Goal: Task Accomplishment & Management: Complete application form

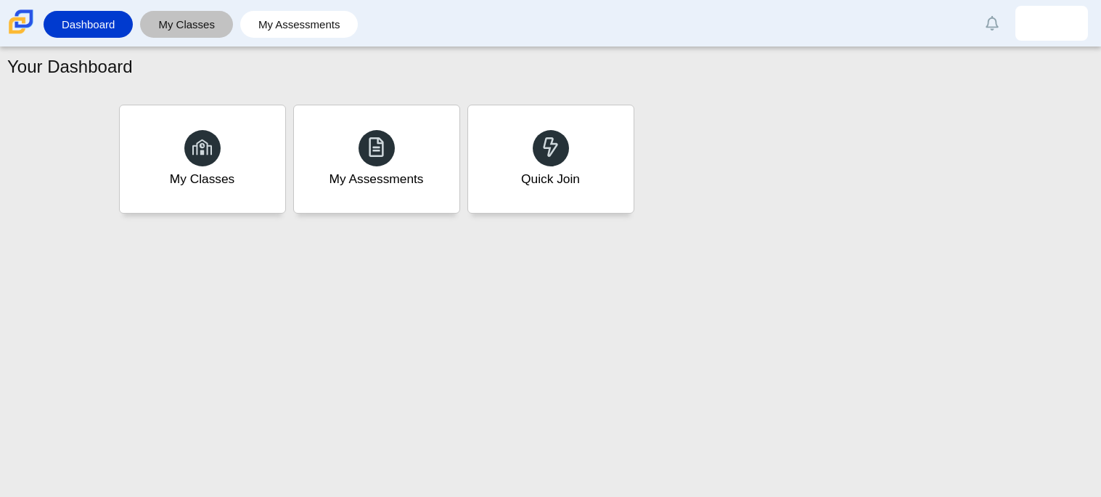
click at [196, 27] on link "My Classes" at bounding box center [186, 24] width 78 height 27
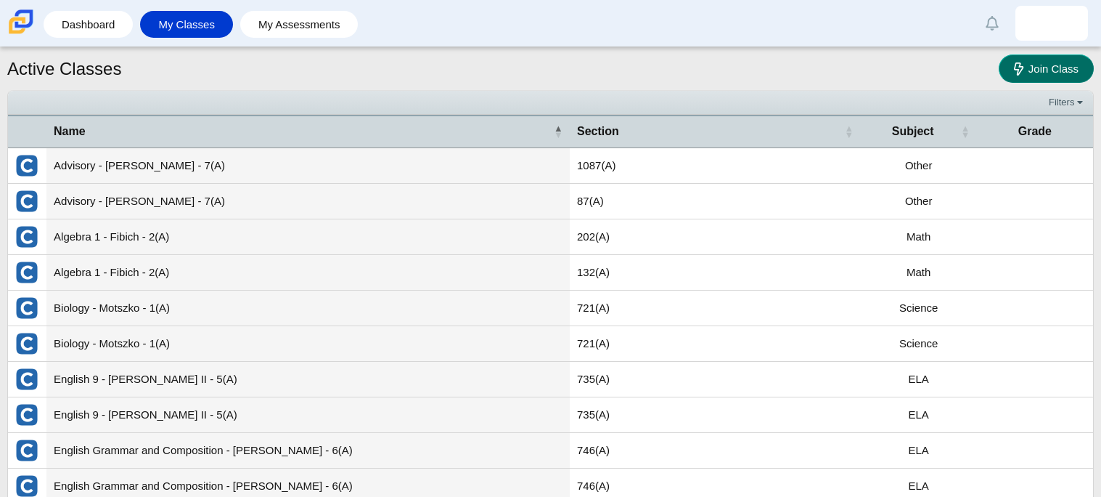
click at [1051, 62] on span "Join Class" at bounding box center [1054, 68] width 50 height 12
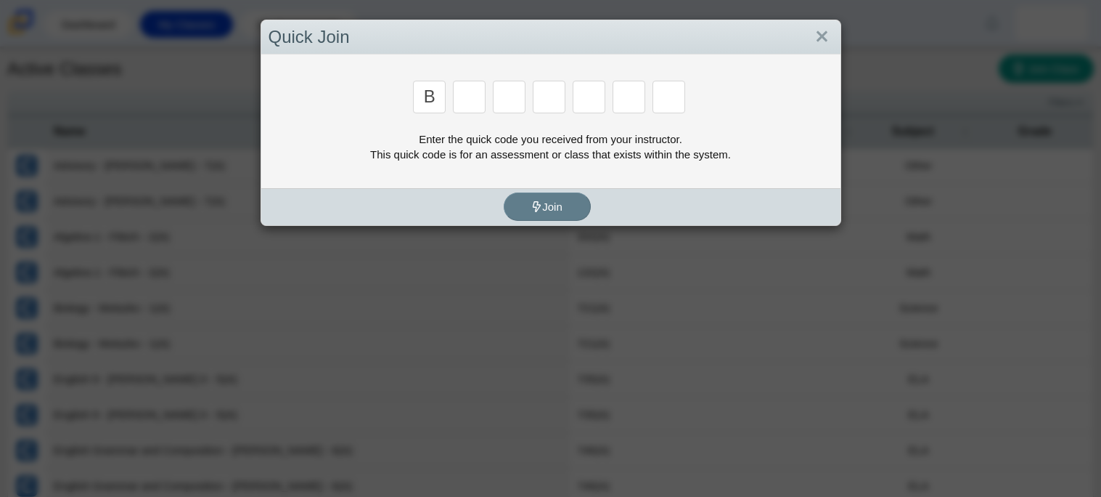
type input "b"
type input "w"
type input "8"
type input "w"
type input "z"
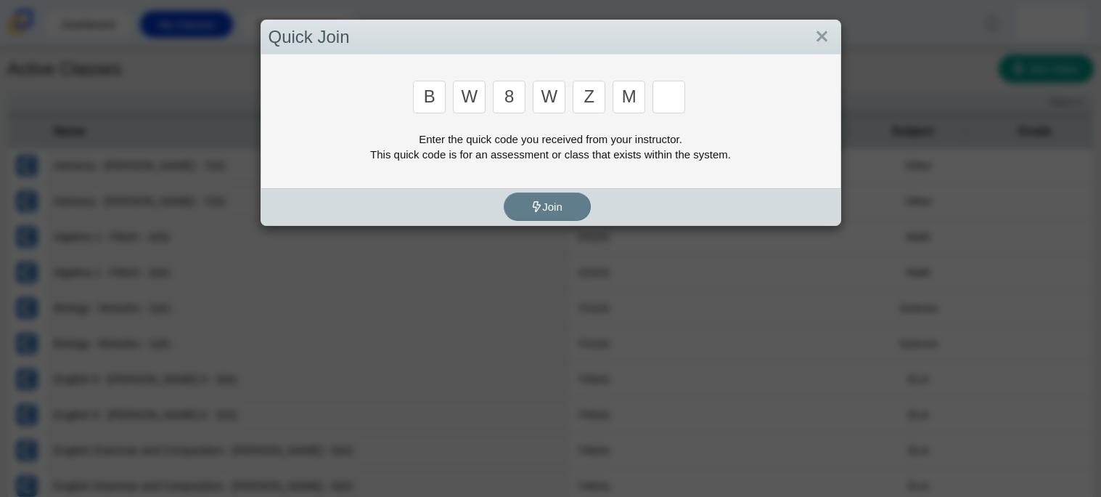
type input "m"
type input "v"
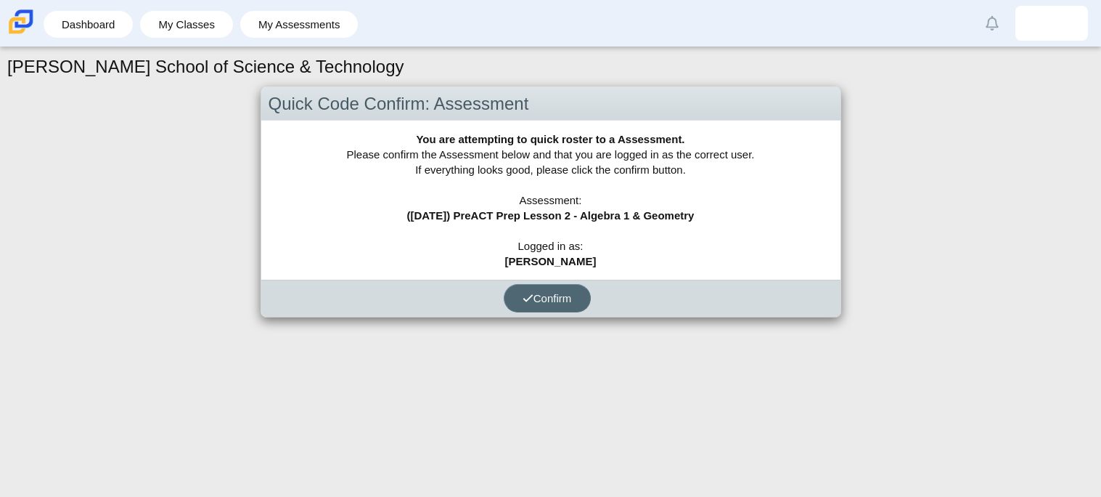
click at [534, 294] on span "Confirm" at bounding box center [547, 298] width 49 height 12
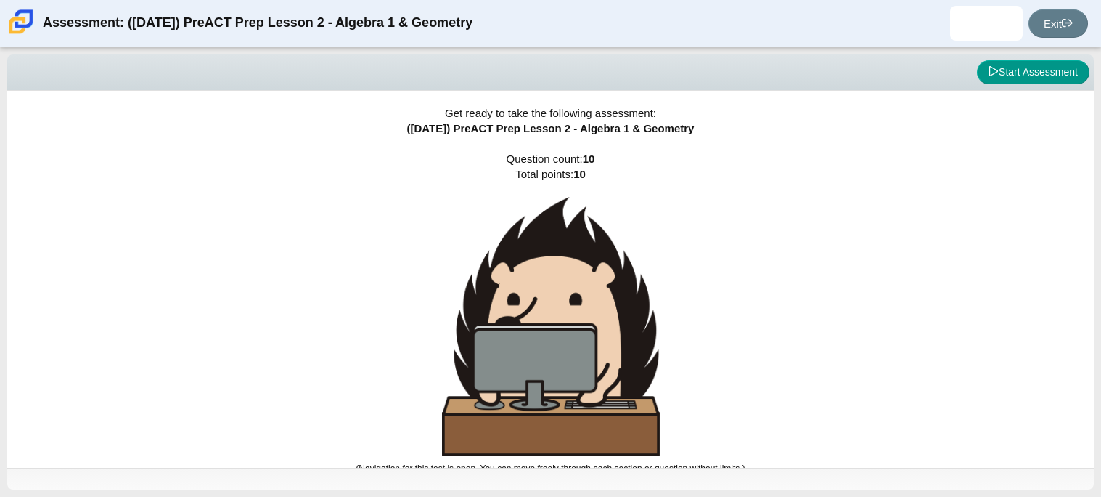
scroll to position [8, 0]
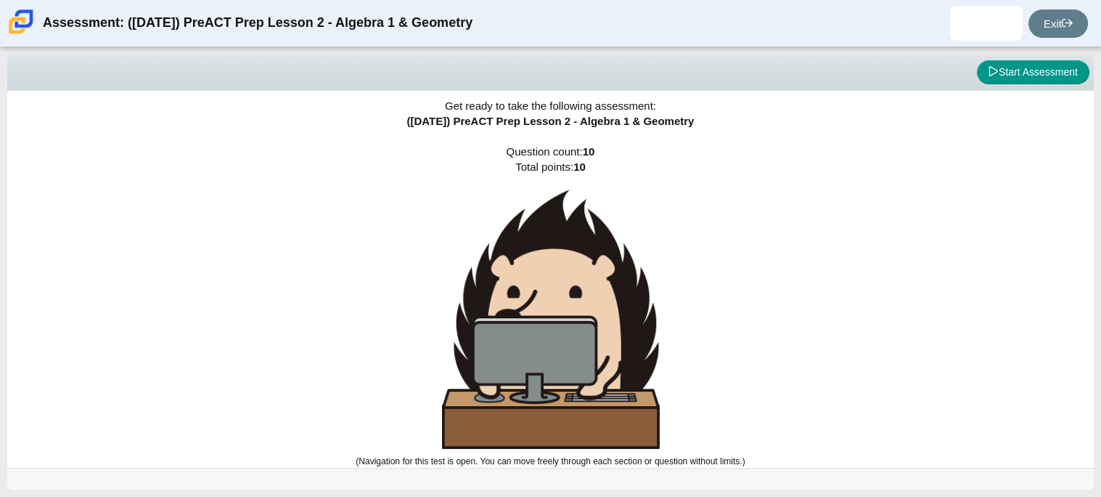
click at [534, 292] on img at bounding box center [551, 318] width 218 height 259
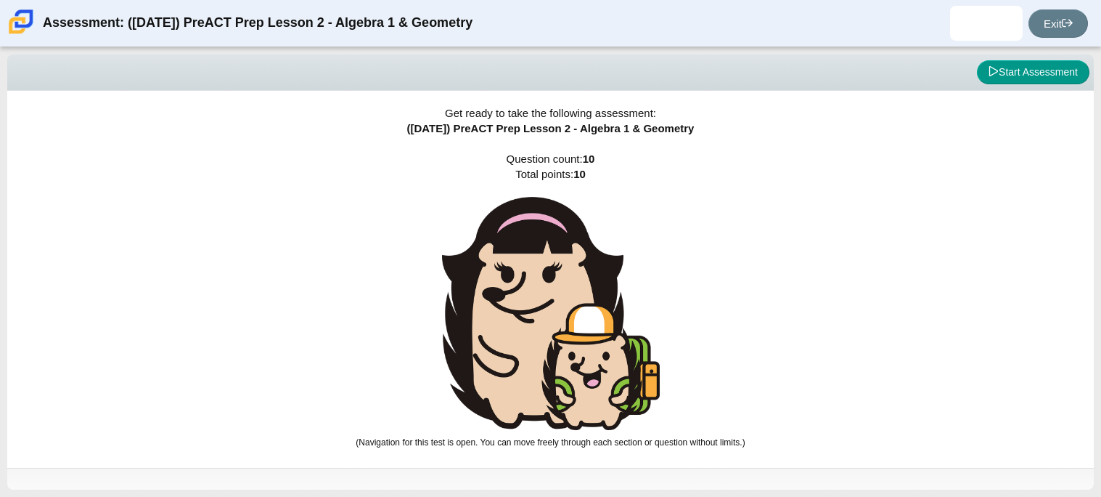
scroll to position [0, 0]
click at [534, 292] on img at bounding box center [551, 313] width 218 height 233
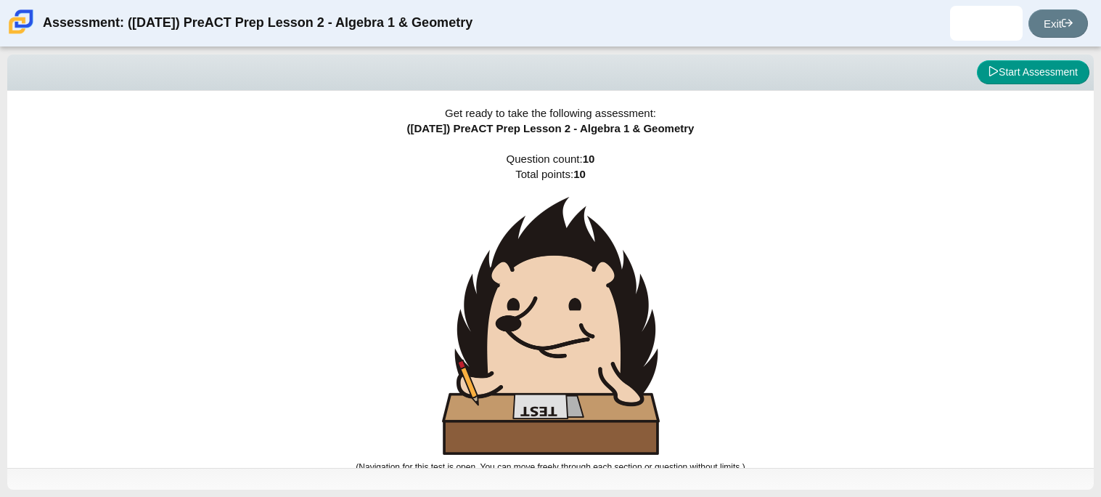
click at [534, 292] on img at bounding box center [551, 326] width 218 height 258
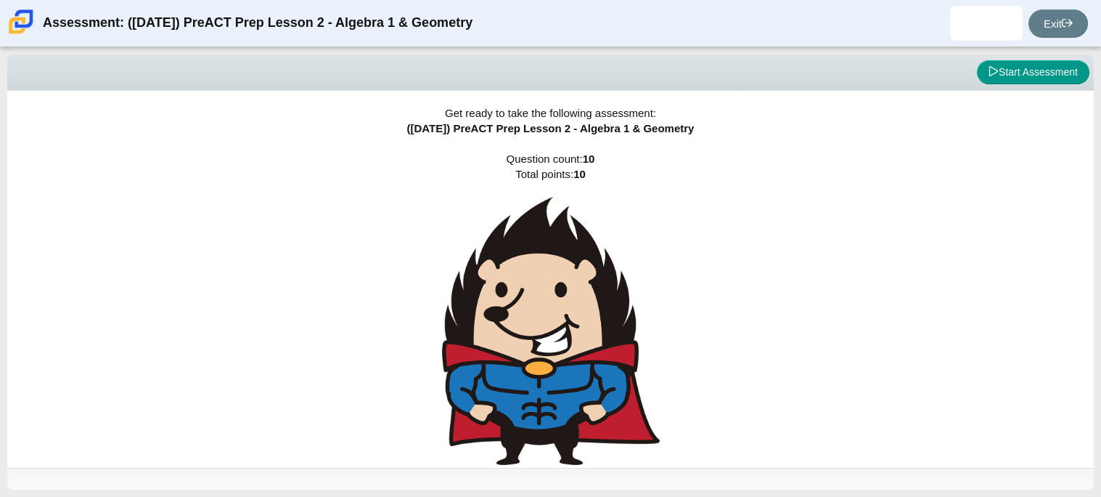
click at [534, 292] on img at bounding box center [551, 331] width 218 height 268
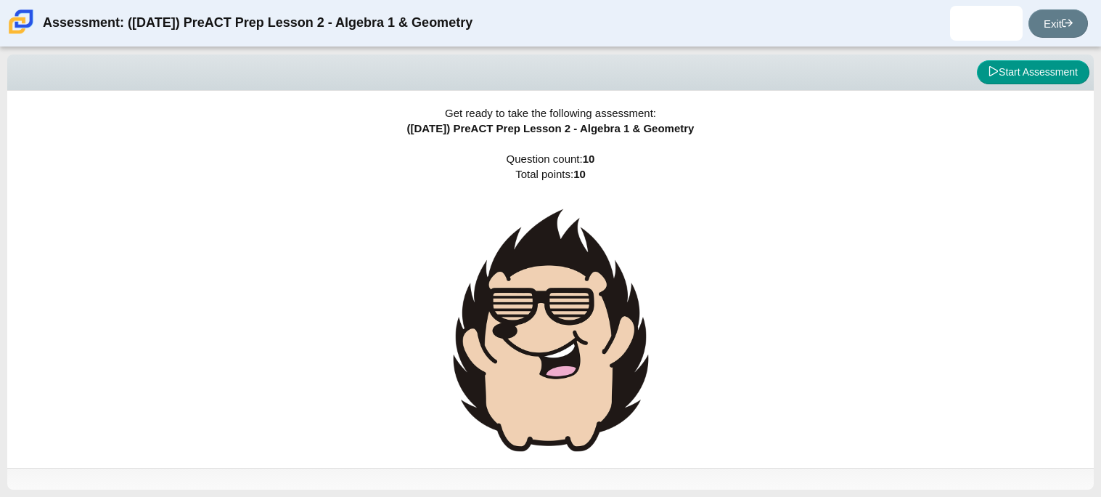
click at [534, 292] on img at bounding box center [551, 330] width 218 height 266
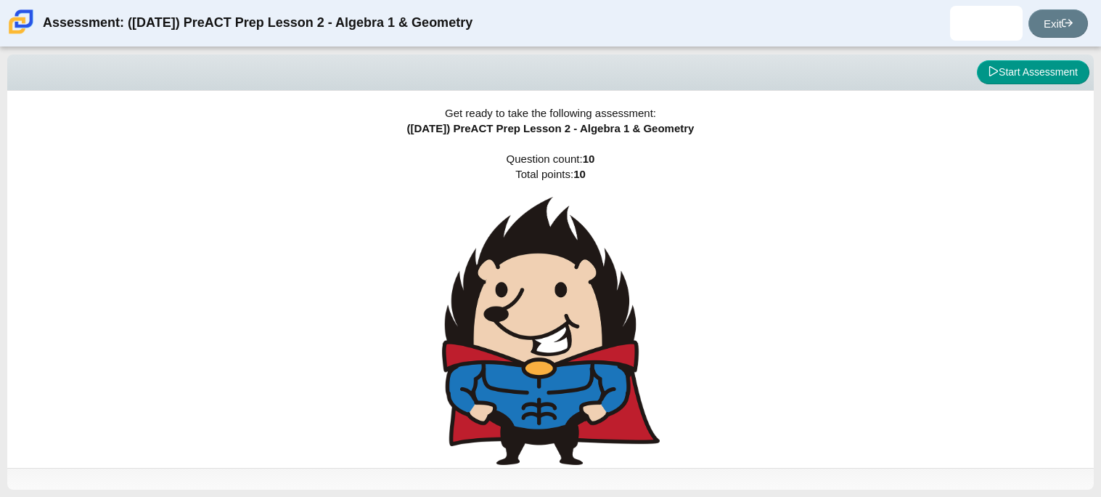
click at [534, 292] on img at bounding box center [551, 331] width 218 height 268
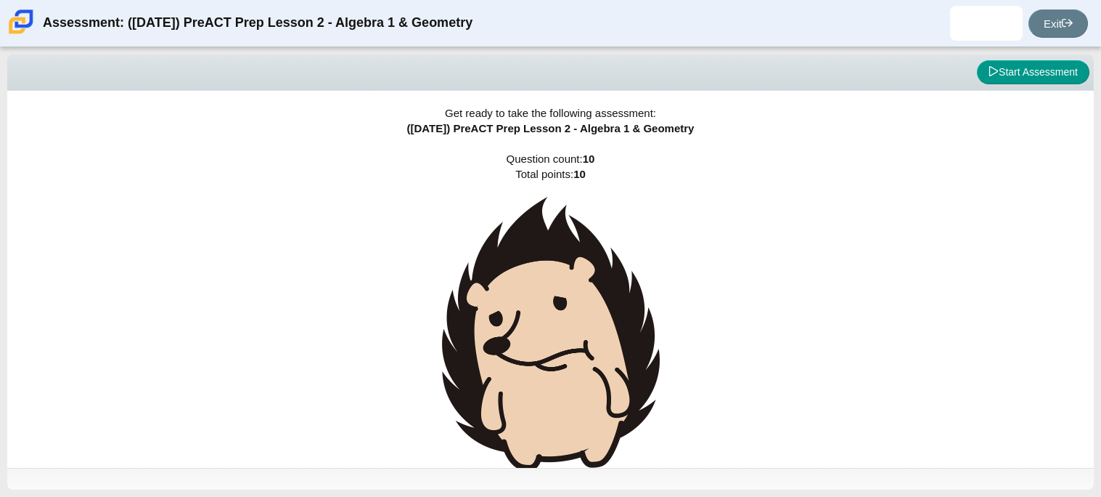
click at [534, 292] on img at bounding box center [551, 334] width 218 height 274
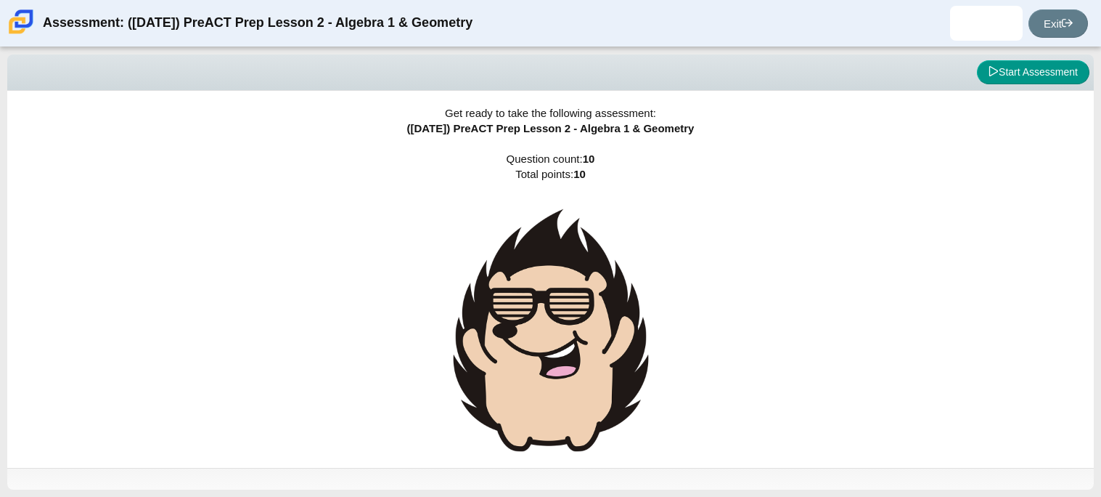
click at [534, 292] on img at bounding box center [551, 330] width 218 height 266
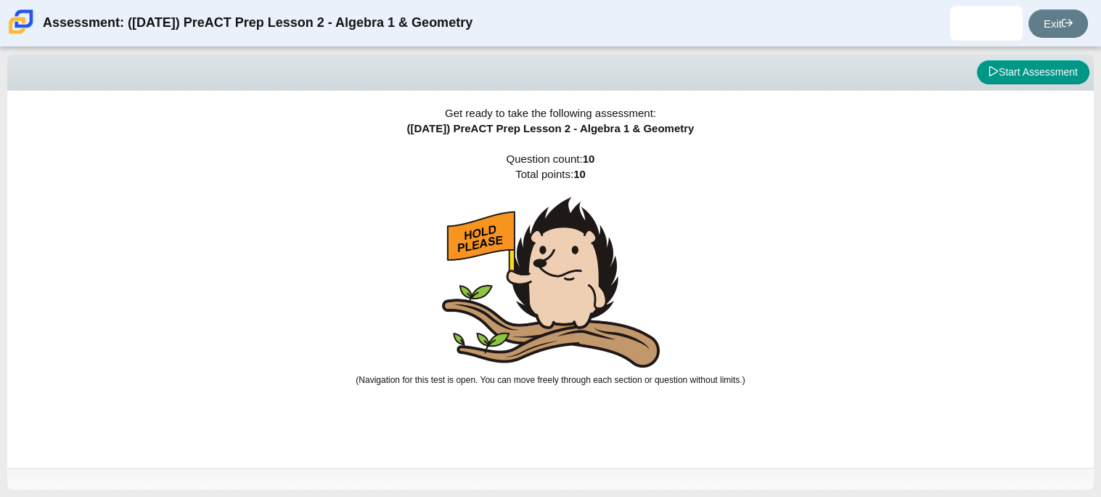
click at [534, 292] on img at bounding box center [551, 282] width 218 height 171
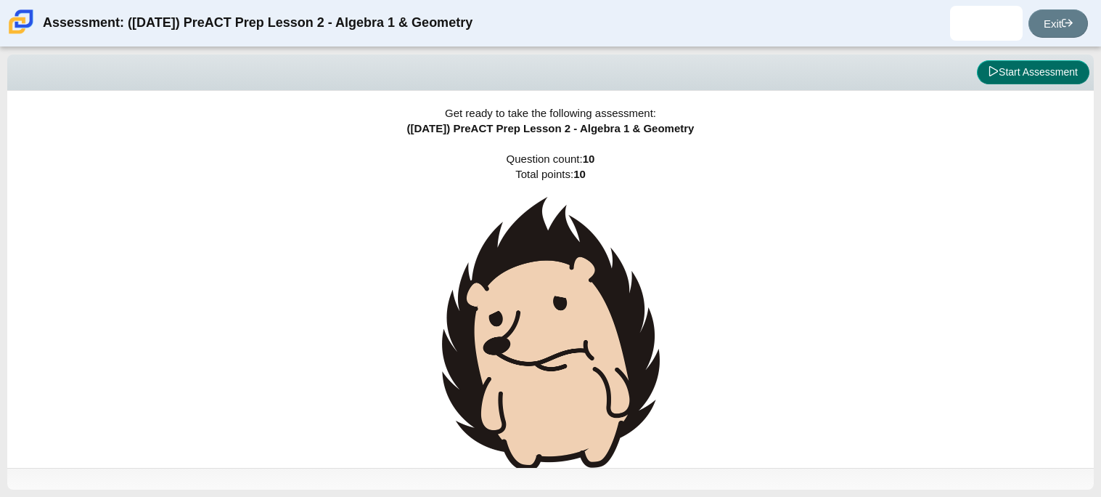
click at [986, 64] on button "Start Assessment" at bounding box center [1033, 72] width 113 height 25
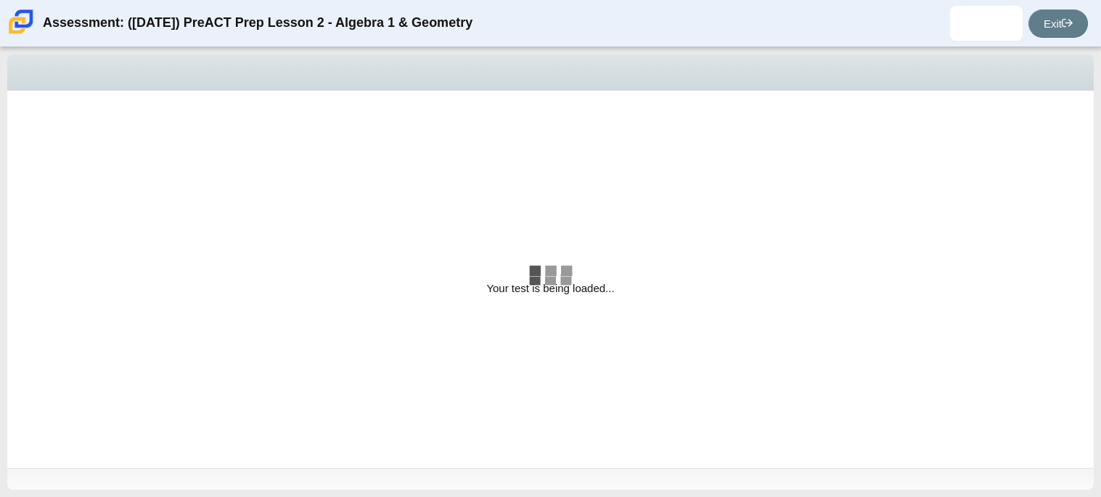
select select "bbf5d072-3e0b-44c4-9a12-6e7c9033f65b"
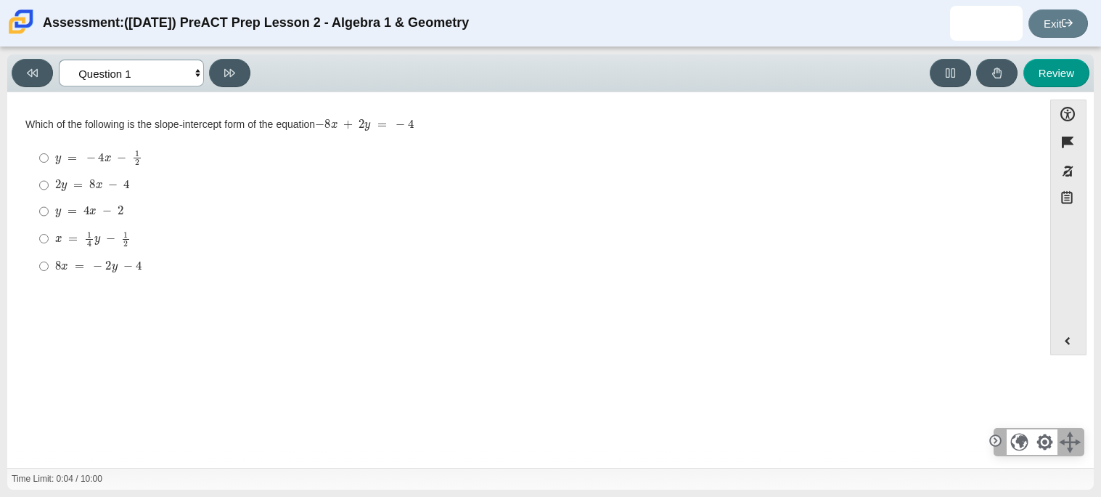
click at [196, 75] on select "Questions Question 1 Question 2 Question 3 Question 4 Question 5 Question 6 Que…" at bounding box center [131, 73] width 145 height 27
click at [196, 76] on select "Questions Question 1 Question 2 Question 3 Question 4 Question 5 Question 6 Que…" at bounding box center [131, 73] width 145 height 27
click at [116, 187] on mjx-c "Assessment items" at bounding box center [112, 185] width 9 height 8
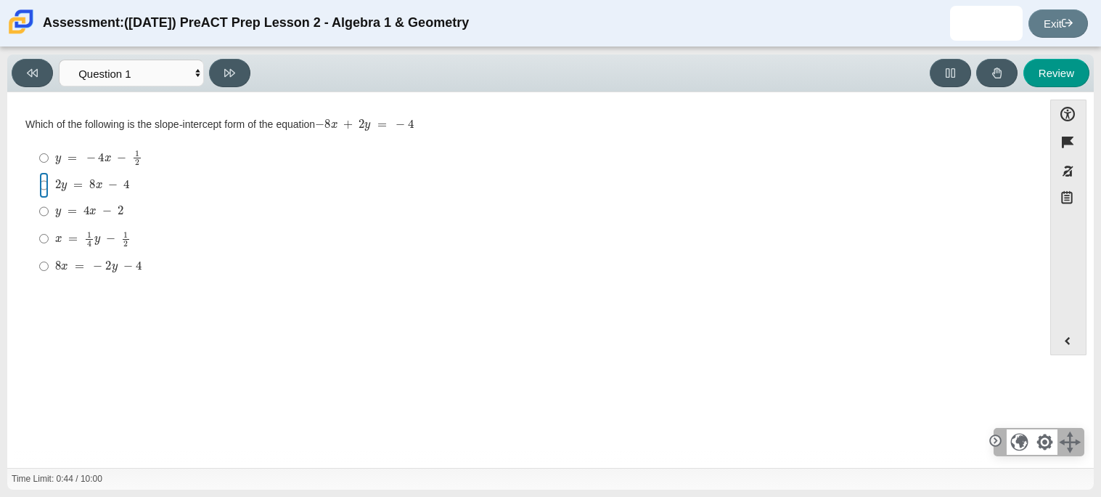
click at [49, 187] on input "2 y = 8 x − 4 2 y = 8 x − 4" at bounding box center [43, 185] width 9 height 26
radio input "true"
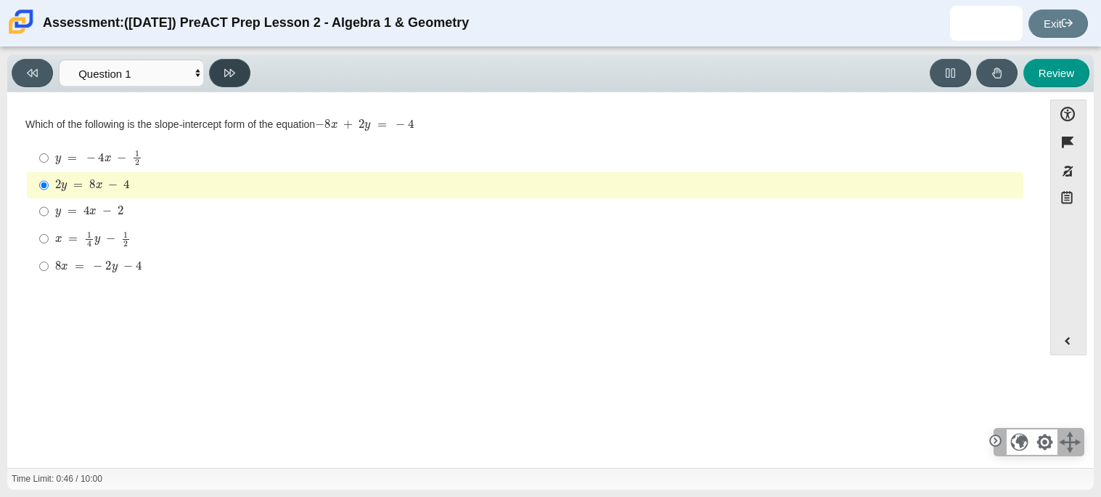
click at [237, 77] on button at bounding box center [229, 73] width 41 height 28
select select "ed62e223-81bd-4cbf-ab48-ab975844bd1f"
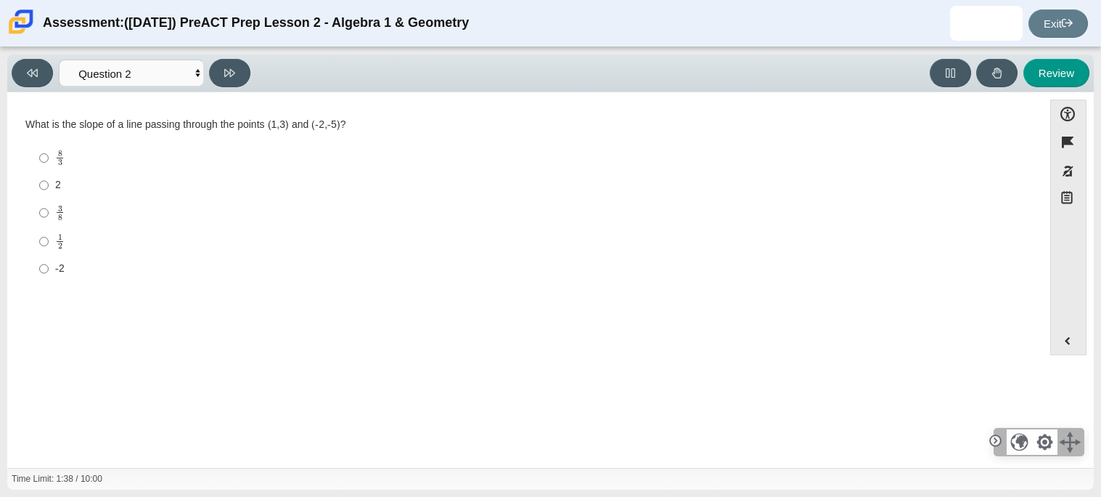
click at [56, 207] on mjx-frac "Assessment items" at bounding box center [59, 212] width 9 height 15
click at [49, 207] on input "3 8 3 eighths" at bounding box center [43, 212] width 9 height 28
radio input "true"
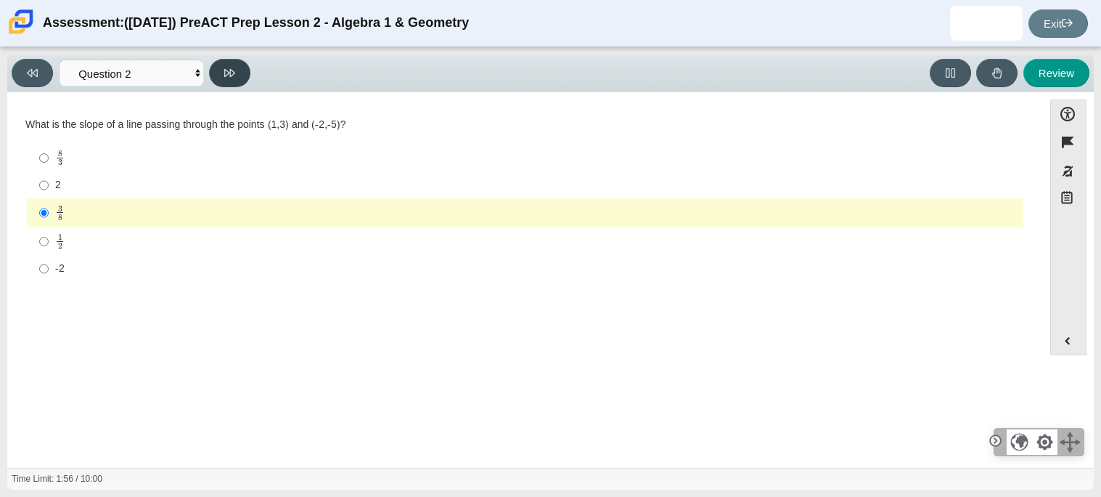
click at [217, 78] on button at bounding box center [229, 73] width 41 height 28
select select "97f4f5fa-a52e-4fed-af51-565bfcdf47cb"
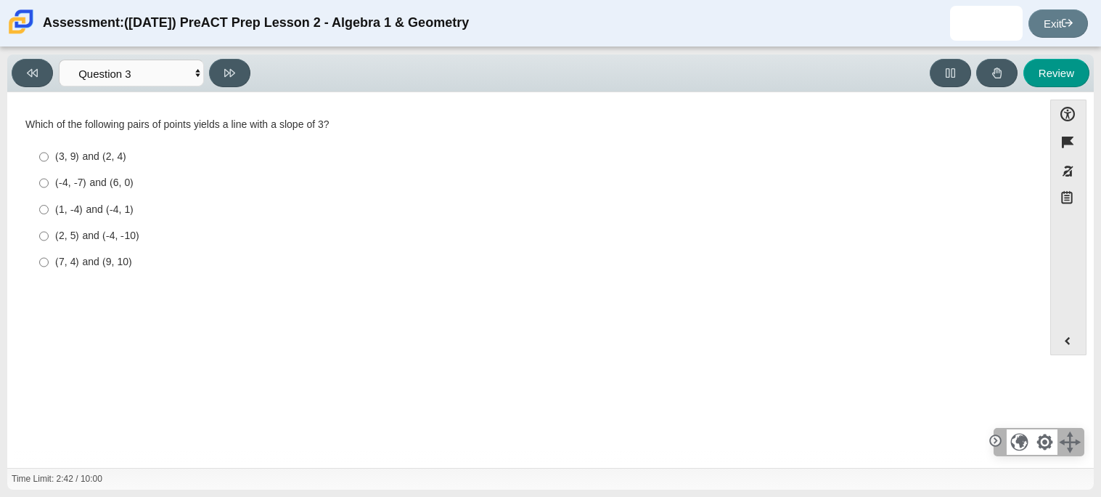
click at [118, 155] on div "(3, 9) and (2, 4)" at bounding box center [536, 157] width 963 height 15
click at [49, 155] on input "(3, 9) and (2, 4) (3, 9) and (2, 4)" at bounding box center [43, 157] width 9 height 26
radio input "true"
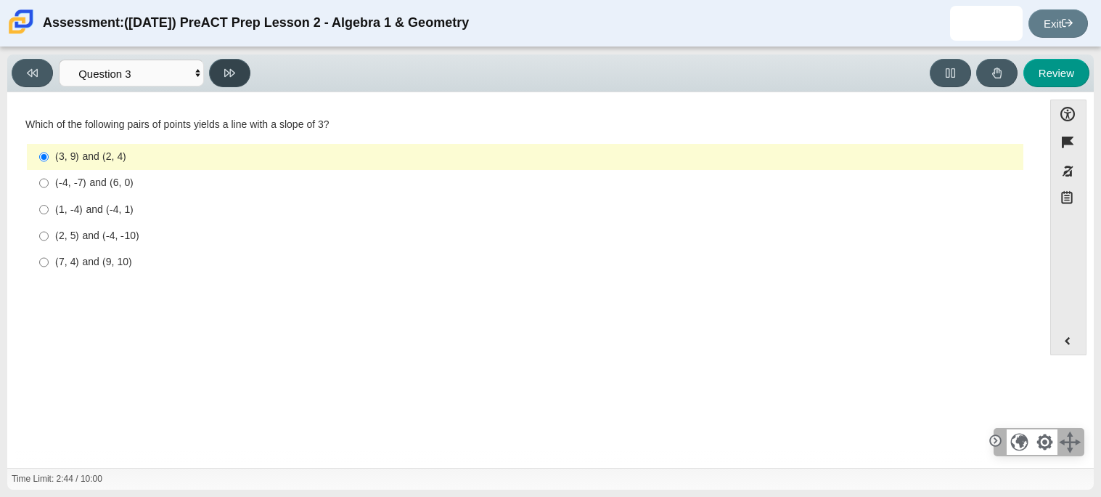
click at [248, 78] on button at bounding box center [229, 73] width 41 height 28
select select "89427bb7-e313-4f00-988f-8b8255897029"
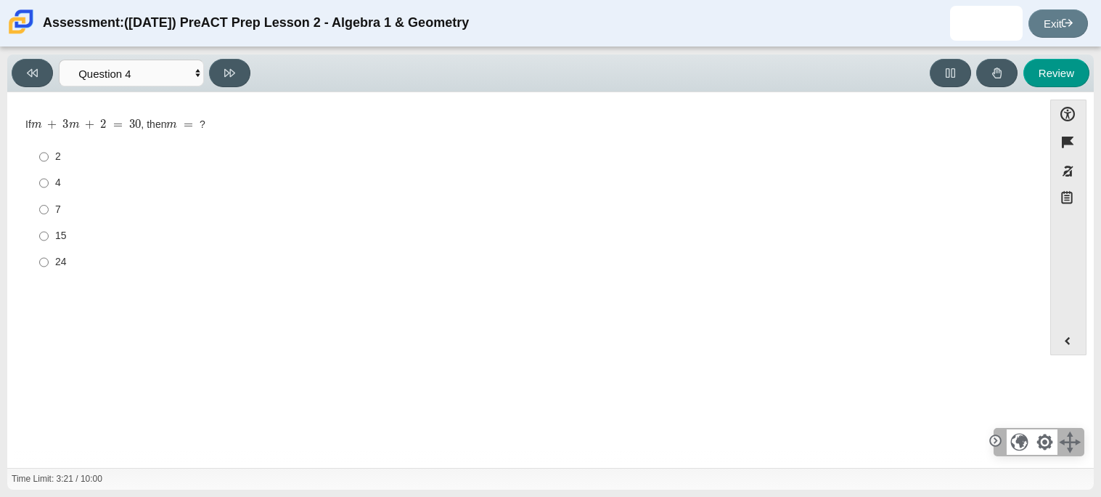
click at [64, 212] on div "7" at bounding box center [536, 210] width 963 height 15
click at [49, 212] on input "7 7" at bounding box center [43, 209] width 9 height 26
radio input "true"
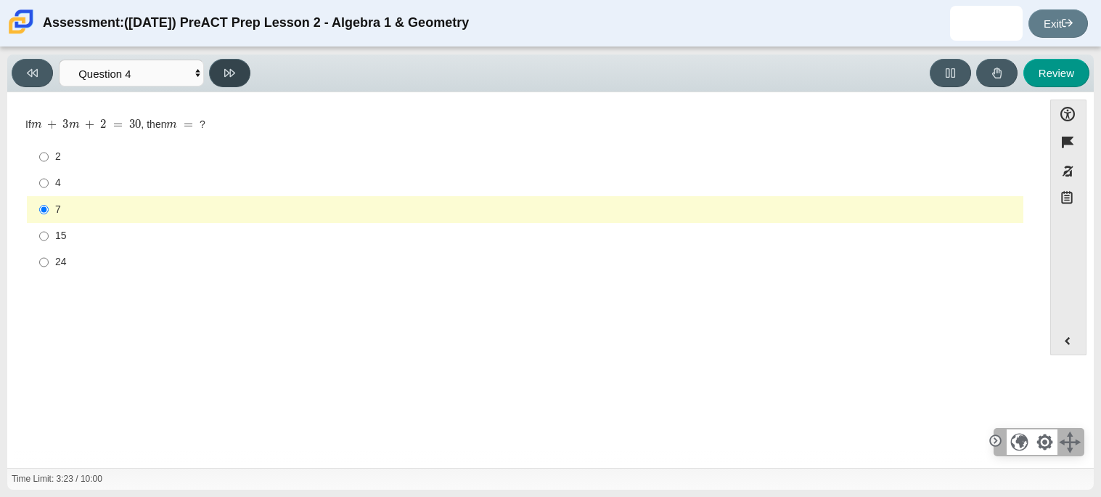
click at [237, 76] on button at bounding box center [229, 73] width 41 height 28
select select "489dcffd-4e6a-49cf-a9d6-ad1d4a911a4e"
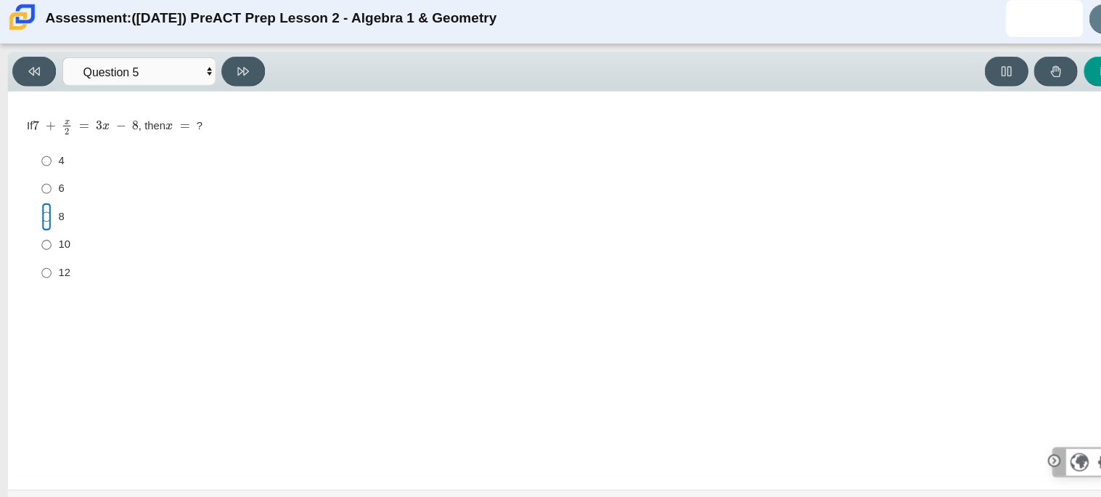
click at [45, 218] on input "8 8" at bounding box center [43, 210] width 9 height 26
radio input "true"
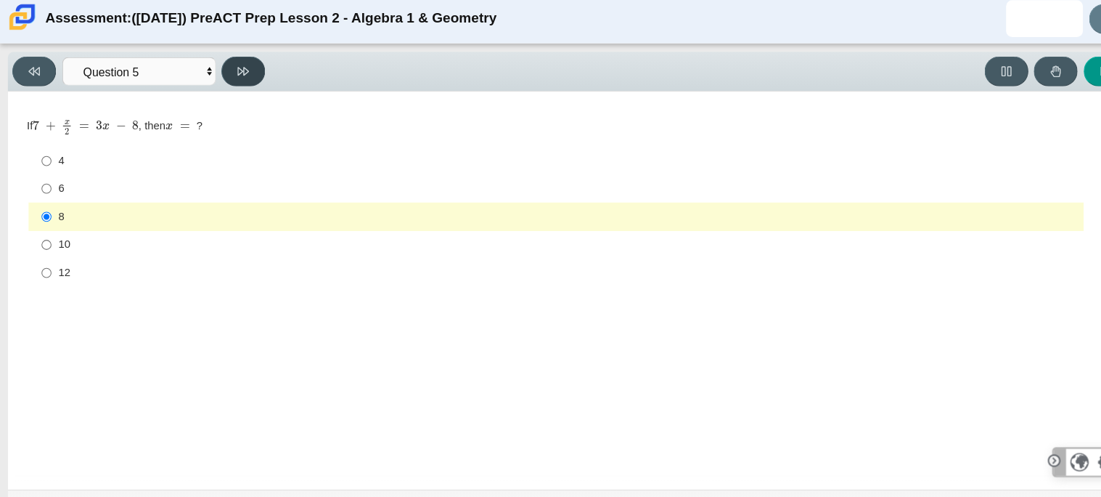
click at [242, 75] on button at bounding box center [229, 73] width 41 height 28
select select "210571de-36a6-4d8e-a361-ceff8ef801dc"
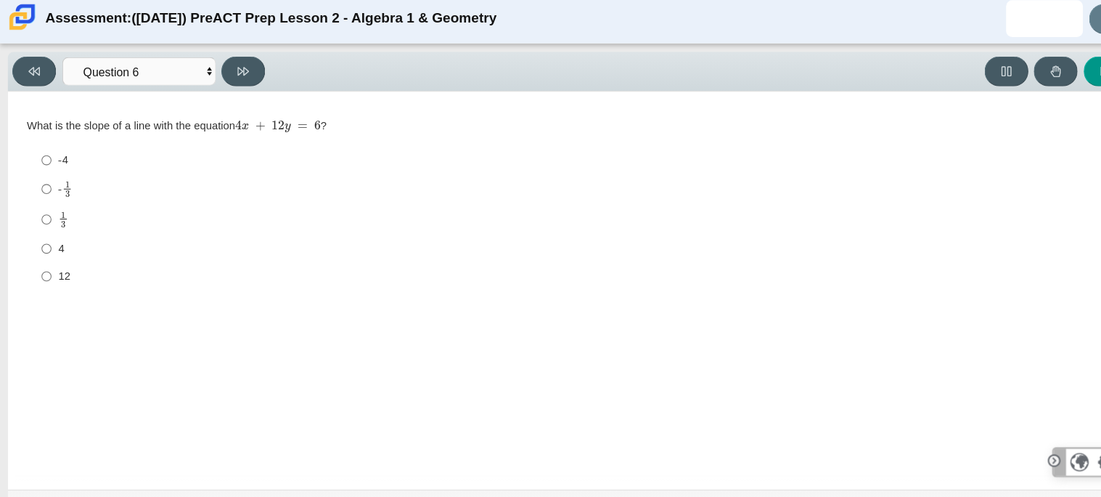
click at [65, 177] on mjx-c "Assessment items" at bounding box center [64, 179] width 4 height 6
click at [49, 177] on input "- 1 3 -1 third" at bounding box center [43, 184] width 9 height 28
radio input "true"
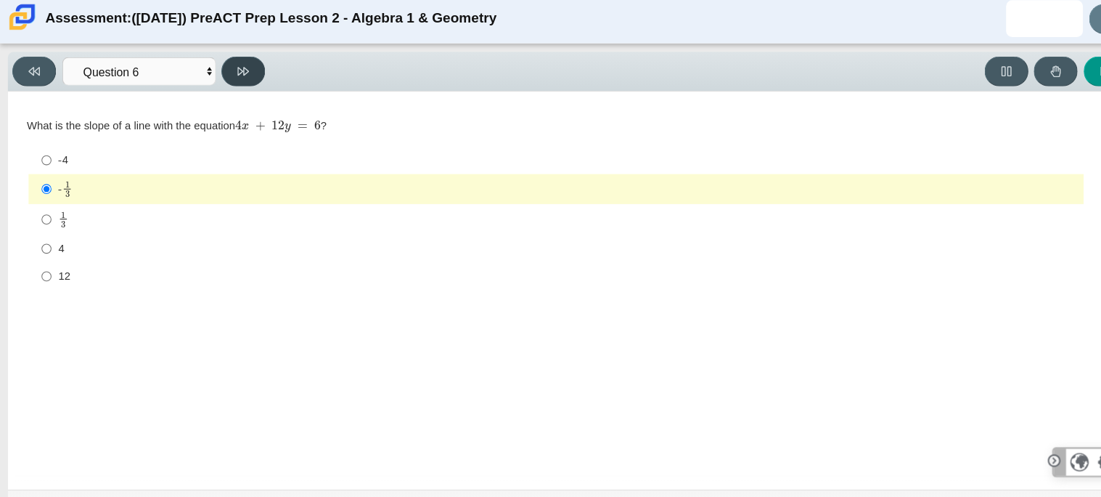
click at [240, 70] on button at bounding box center [229, 73] width 41 height 28
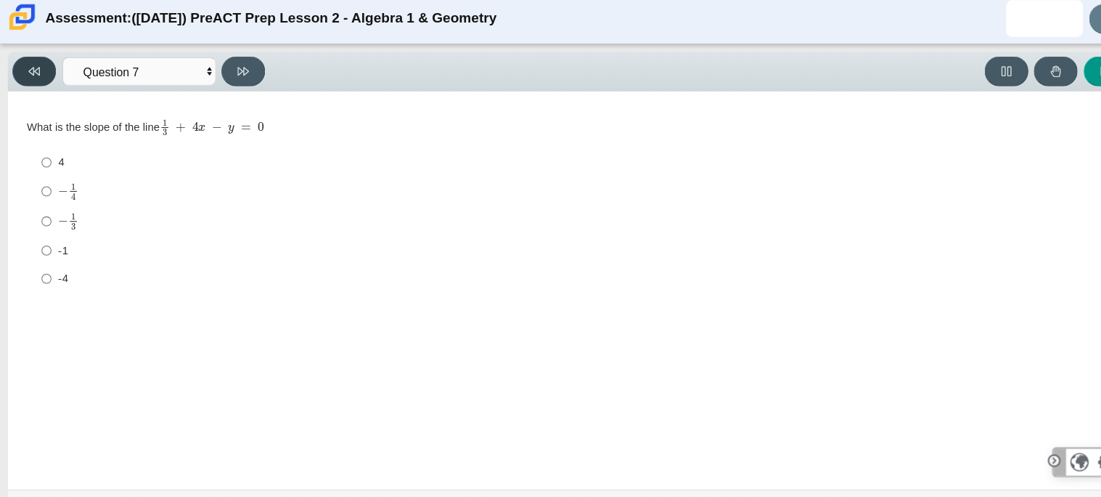
click at [25, 62] on button at bounding box center [32, 73] width 41 height 28
select select "210571de-36a6-4d8e-a361-ceff8ef801dc"
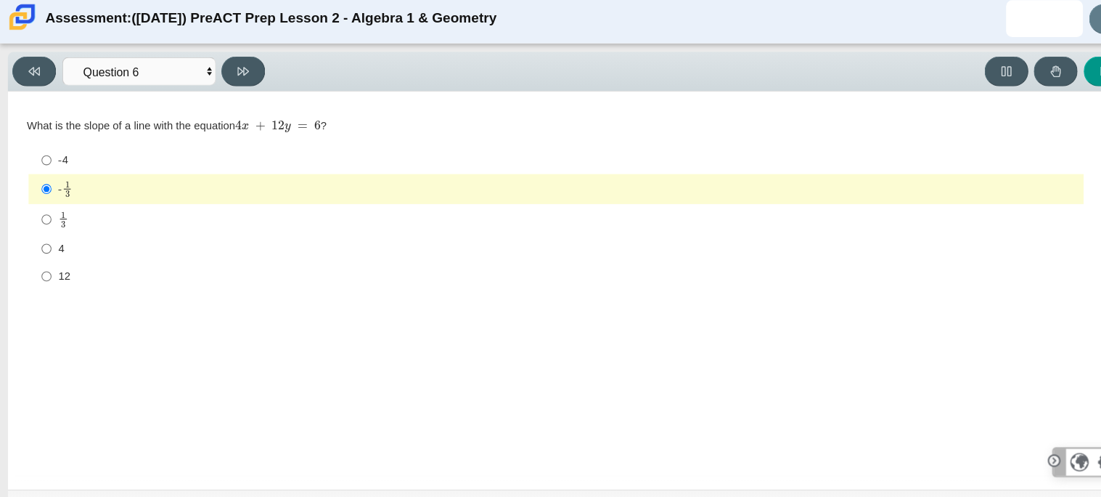
click at [62, 220] on mjx-frac "Assessment items" at bounding box center [59, 212] width 9 height 15
click at [49, 220] on input "1 3 1 third" at bounding box center [43, 212] width 9 height 28
radio input "true"
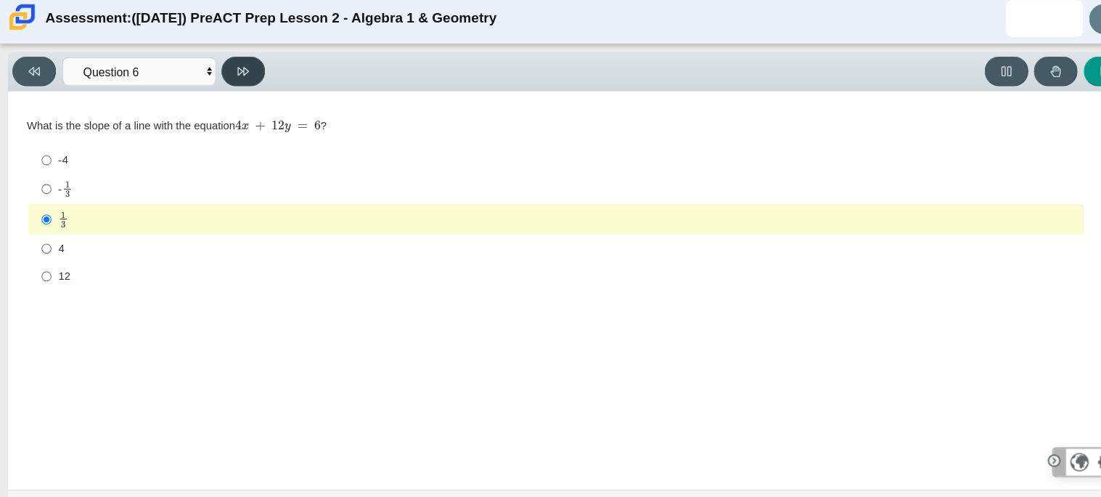
click at [224, 74] on icon at bounding box center [229, 73] width 11 height 8
select select "ec95ace6-bebc-42b8-9428-40567494d4da"
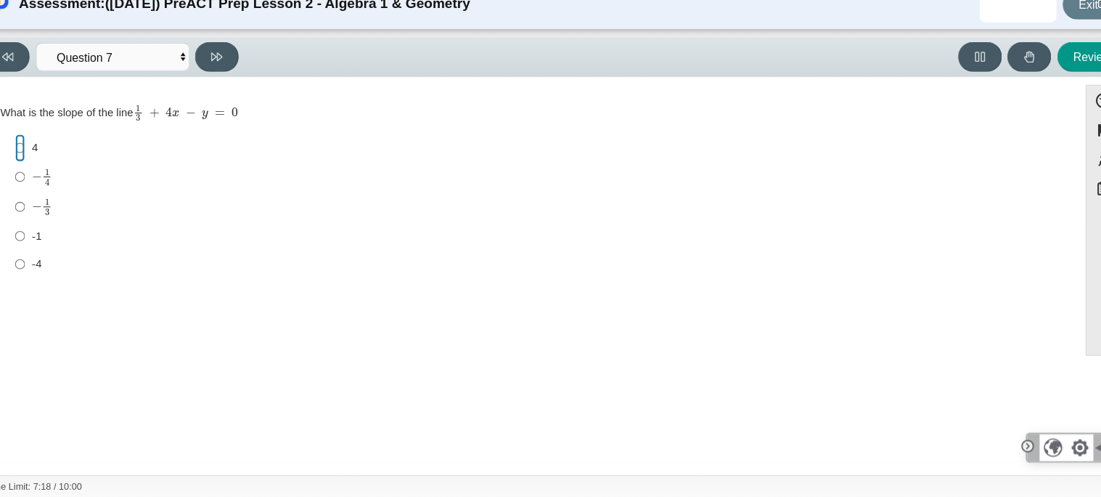
click at [46, 159] on input "4 4" at bounding box center [43, 159] width 9 height 26
radio input "true"
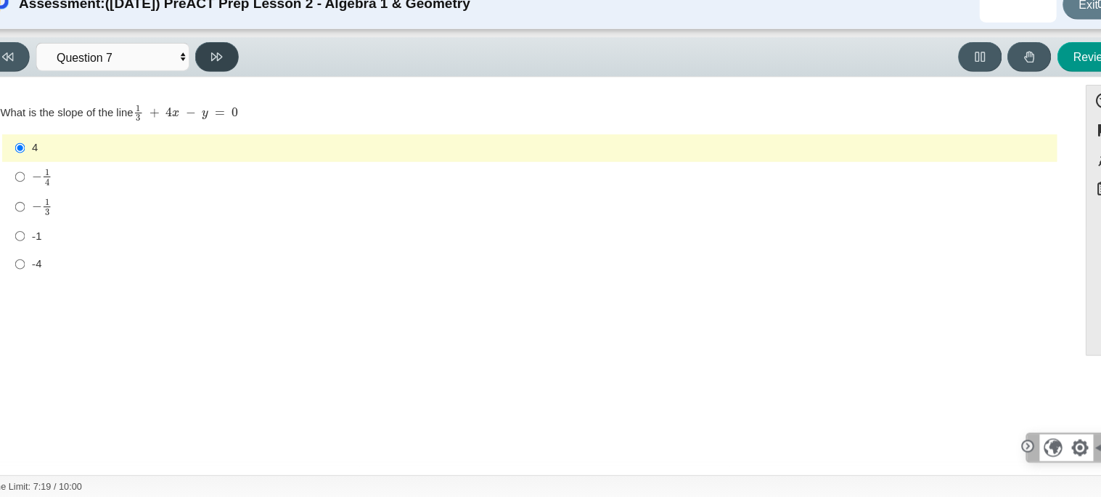
click at [238, 73] on button at bounding box center [229, 73] width 41 height 28
select select "ce81fe10-bf29-4b5e-8bd7-4f47f2fed4d8"
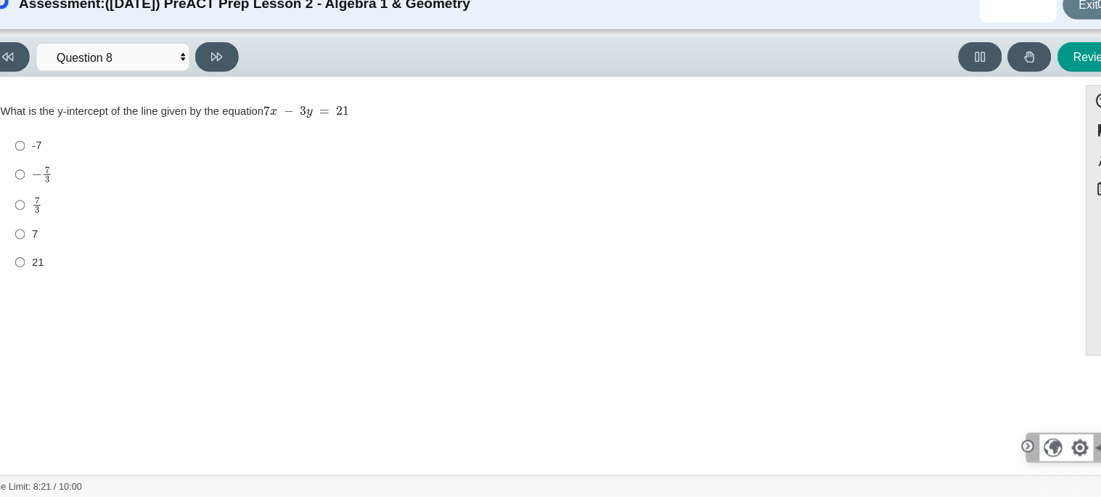
click at [74, 213] on div "7 3" at bounding box center [536, 213] width 963 height 17
click at [49, 213] on input "7 3 7 thirds" at bounding box center [43, 212] width 9 height 28
radio input "true"
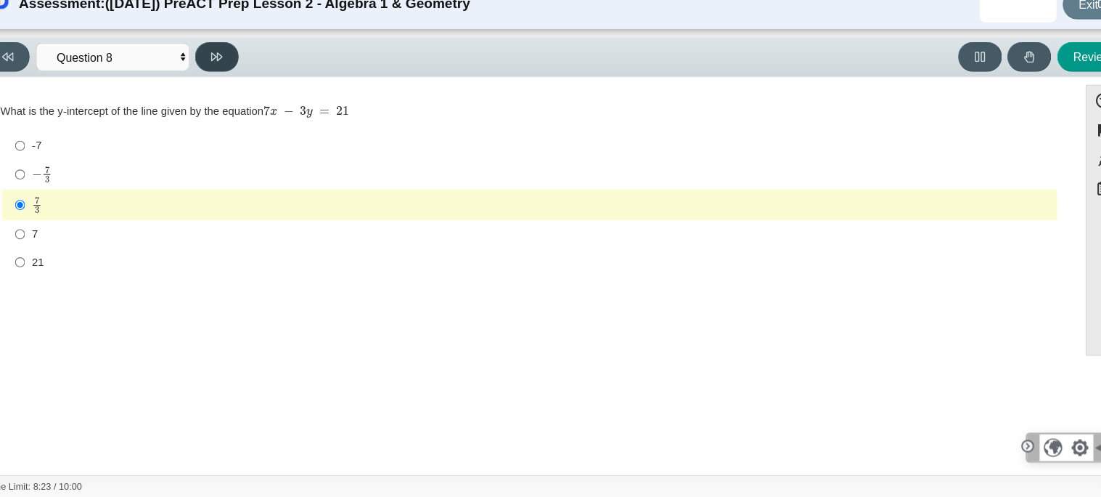
click at [229, 68] on icon at bounding box center [229, 73] width 11 height 11
select select "14773eaf-2ca1-47ae-afe7-a624a56f34b3"
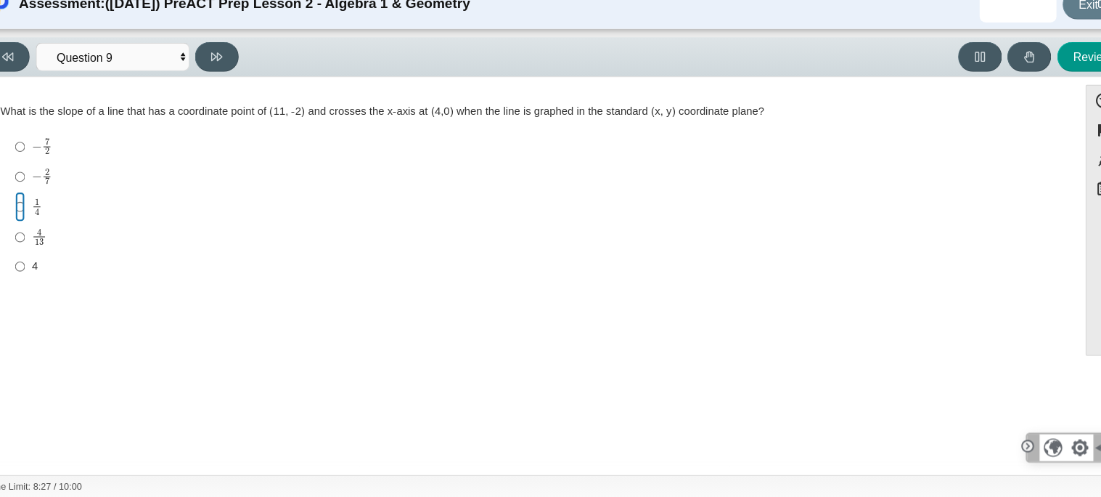
click at [42, 211] on input "1 4 1 fourth" at bounding box center [43, 214] width 9 height 28
radio input "true"
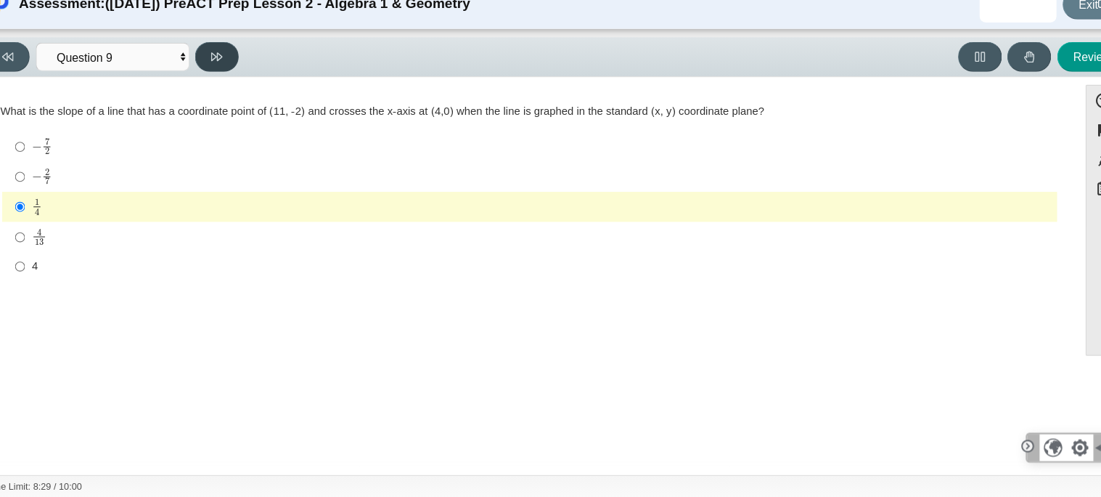
click at [231, 76] on icon at bounding box center [229, 73] width 11 height 11
select select "96b71634-eacb-4f7e-8aef-411727d9bcba"
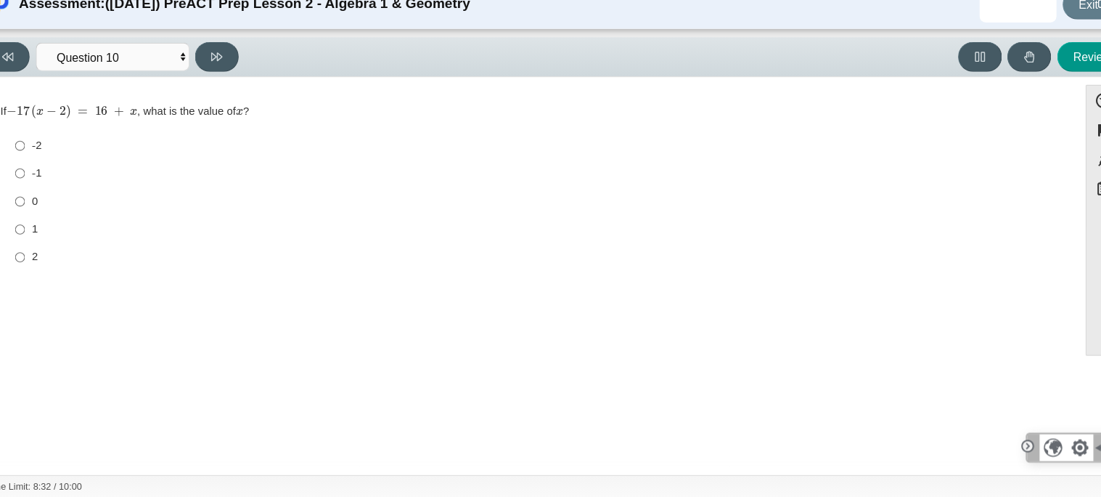
click at [81, 181] on div "-1" at bounding box center [536, 183] width 963 height 15
click at [49, 181] on input "-1 -1" at bounding box center [43, 183] width 9 height 26
radio input "true"
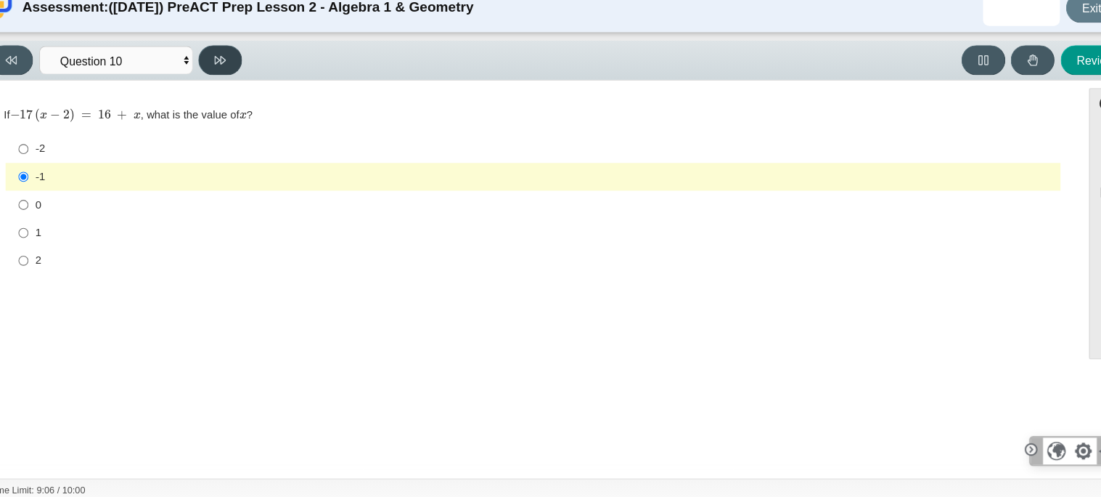
click at [242, 76] on button at bounding box center [229, 73] width 41 height 28
select select "review"
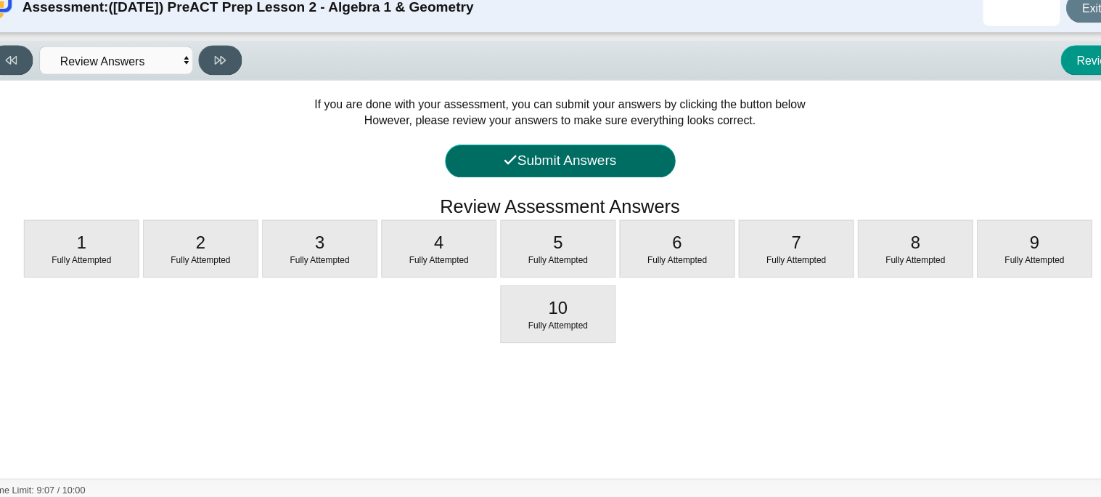
click at [554, 156] on button "Submit Answers" at bounding box center [551, 167] width 218 height 31
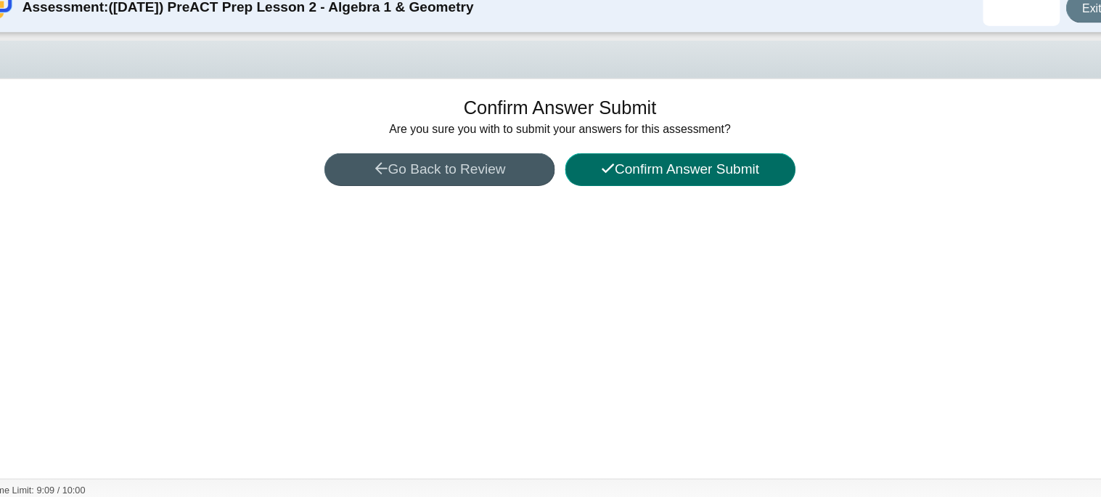
click at [624, 178] on button "Confirm Answer Submit" at bounding box center [664, 175] width 218 height 31
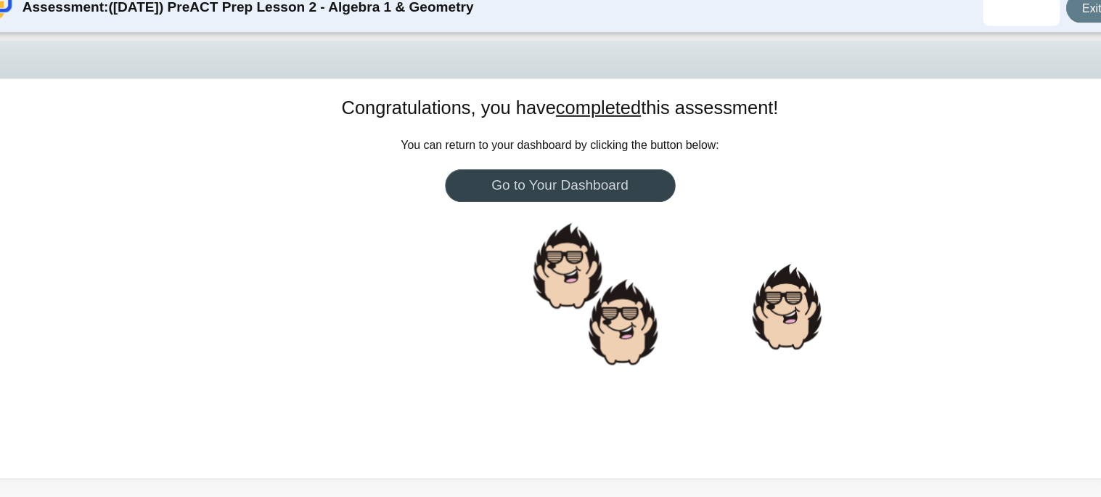
click at [624, 178] on link "Go to Your Dashboard" at bounding box center [551, 191] width 218 height 31
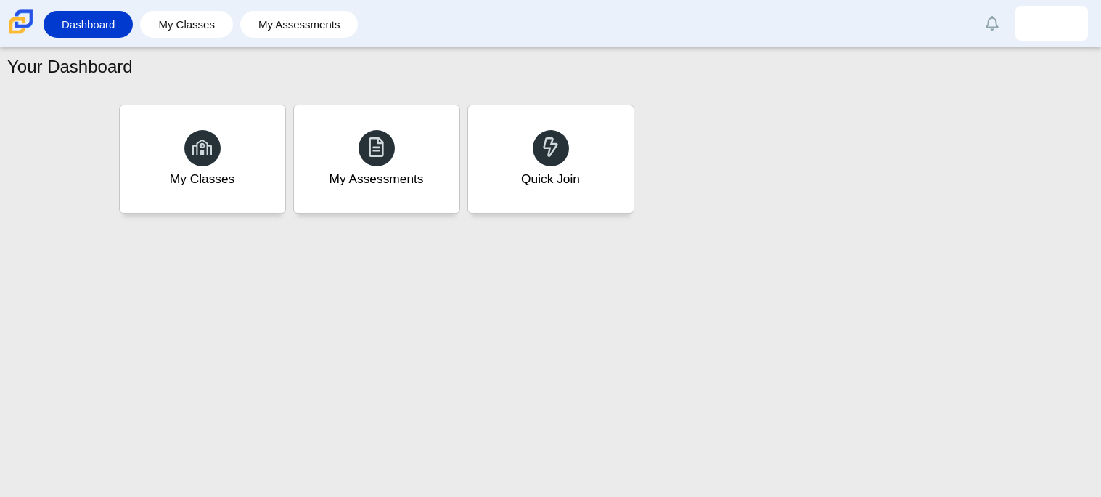
click at [637, 171] on div "My Classes My Assessments Quick Join" at bounding box center [550, 159] width 871 height 116
click at [642, 174] on div "My Classes My Assessments Quick Join" at bounding box center [550, 159] width 871 height 116
click at [619, 138] on div "Quick Join" at bounding box center [551, 159] width 172 height 112
